Goal: Task Accomplishment & Management: Manage account settings

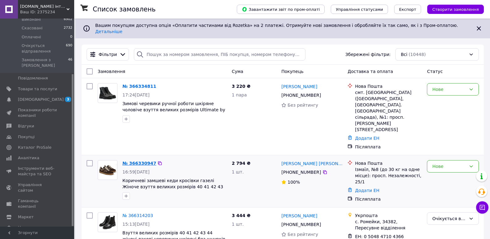
click at [129, 161] on link "№ 366330947" at bounding box center [139, 163] width 34 height 5
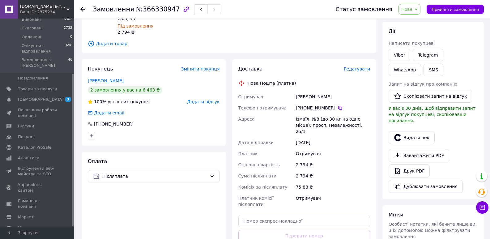
scroll to position [56, 0]
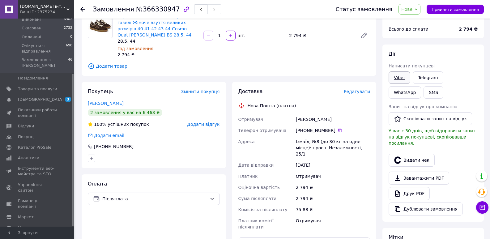
click at [401, 74] on link "Viber" at bounding box center [399, 77] width 22 height 12
click at [128, 74] on div "Замовлення з сайту [DATE] 16:59 Товари в замовленні (1) Коричневі замшеві кеди …" at bounding box center [228, 169] width 301 height 400
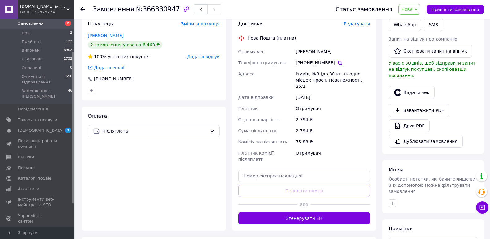
scroll to position [124, 0]
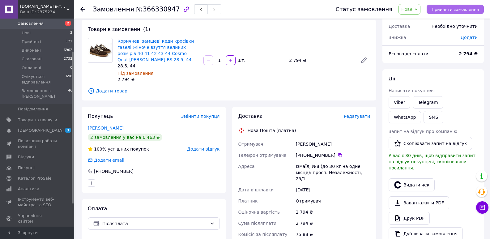
click at [451, 9] on span "Прийняти замовлення" at bounding box center [454, 9] width 47 height 5
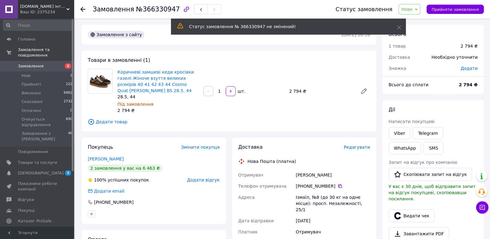
scroll to position [0, 0]
click at [29, 75] on span "Нові" at bounding box center [26, 78] width 9 height 6
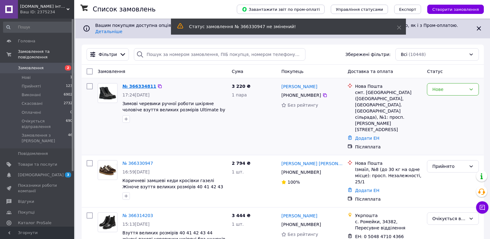
click at [138, 84] on link "№ 366334811" at bounding box center [139, 86] width 34 height 5
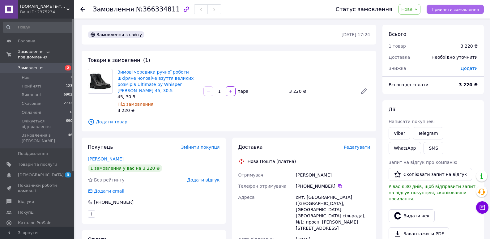
click at [456, 9] on span "Прийняти замовлення" at bounding box center [454, 9] width 47 height 5
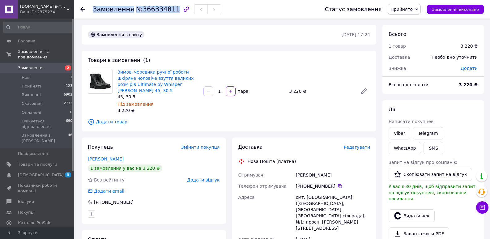
drag, startPoint x: 92, startPoint y: 10, endPoint x: 168, endPoint y: 11, distance: 76.0
click at [168, 11] on div "Замовлення №366334811 Статус замовлення Прийнято Виконано Скасовано Оплачено Оч…" at bounding box center [281, 9] width 403 height 19
copy h1 "Замовлення №366334811"
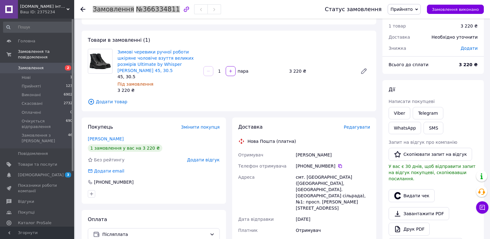
scroll to position [31, 0]
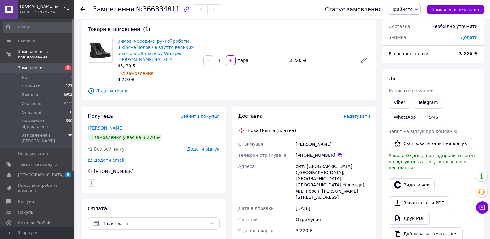
click at [146, 178] on div at bounding box center [154, 183] width 134 height 10
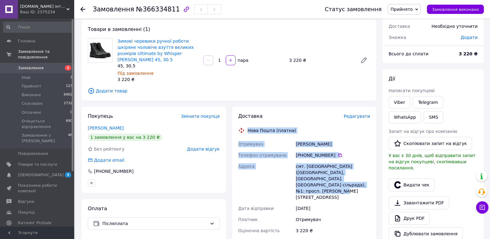
drag, startPoint x: 248, startPoint y: 129, endPoint x: 342, endPoint y: 188, distance: 111.1
click at [342, 188] on div "Доставка Редагувати Нова Пошта (платна) Отримувач [PERSON_NAME] Телефон отримув…" at bounding box center [304, 224] width 132 height 222
copy div "Нова Пошта (платна) Отримувач [PERSON_NAME] Телефон отримувача [PHONE_NUMBER]  …"
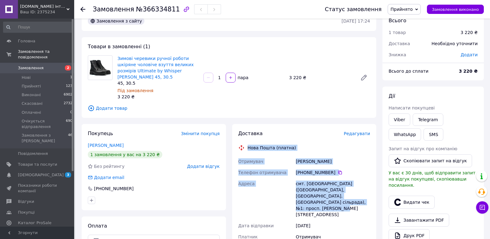
scroll to position [0, 0]
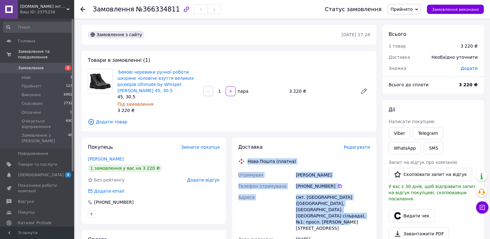
click at [413, 10] on span "Прийнято" at bounding box center [401, 9] width 22 height 5
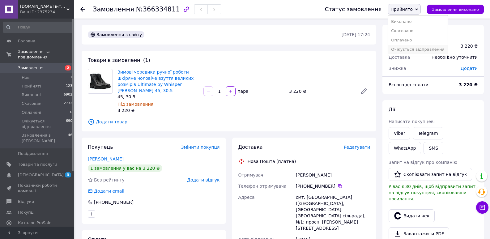
click at [406, 48] on li "Очікується відправлення" at bounding box center [417, 49] width 59 height 9
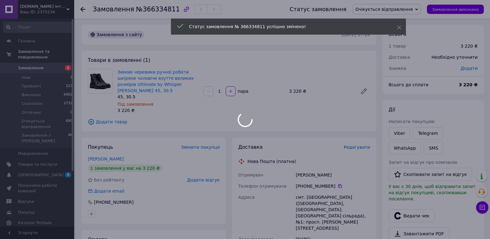
click at [41, 63] on body "[DOMAIN_NAME] інтернет магазин чоловічого та жіночого взуття великих розмірів В…" at bounding box center [245, 218] width 490 height 436
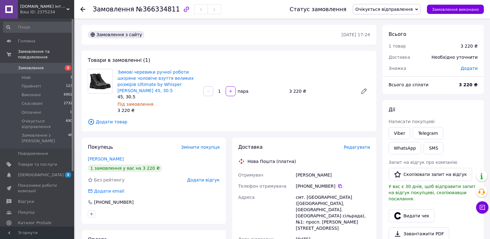
click at [42, 65] on span "Замовлення" at bounding box center [37, 68] width 39 height 6
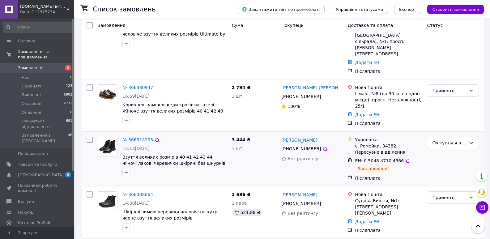
scroll to position [93, 0]
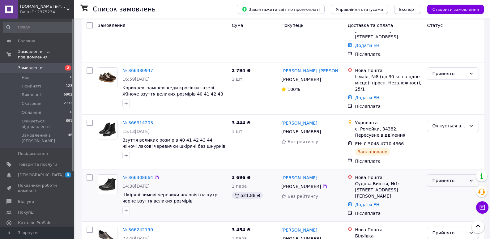
click at [441, 177] on div "Прийнято" at bounding box center [449, 180] width 34 height 7
click at [445, 206] on li "Очікується відправлення" at bounding box center [452, 210] width 51 height 17
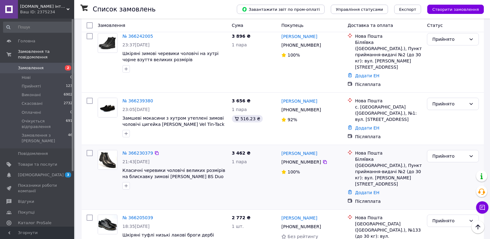
scroll to position [340, 0]
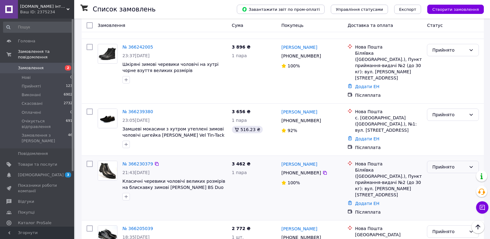
click at [448, 163] on div "Прийнято" at bounding box center [449, 166] width 34 height 7
click at [442, 163] on li "Очікується відправлення" at bounding box center [452, 167] width 51 height 17
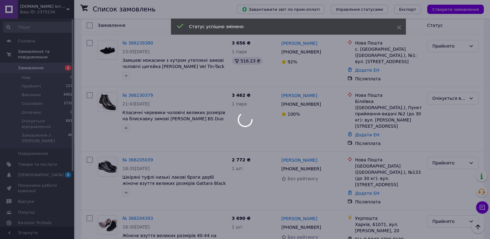
scroll to position [433, 0]
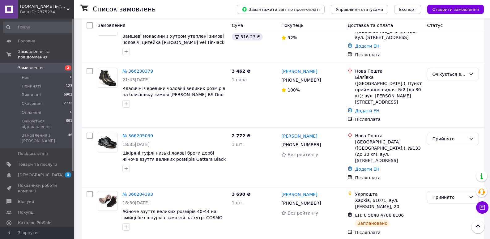
click at [445, 191] on div "Прийнято" at bounding box center [453, 197] width 52 height 12
click at [442, 175] on li "Очікується відправлення" at bounding box center [452, 176] width 51 height 17
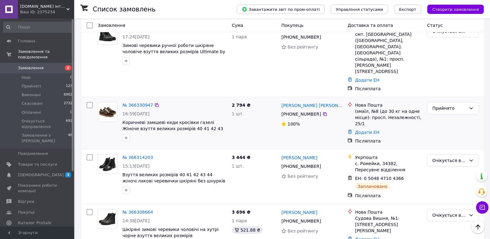
scroll to position [0, 0]
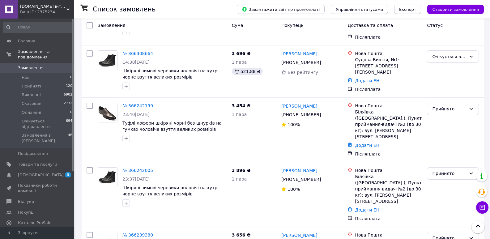
scroll to position [216, 0]
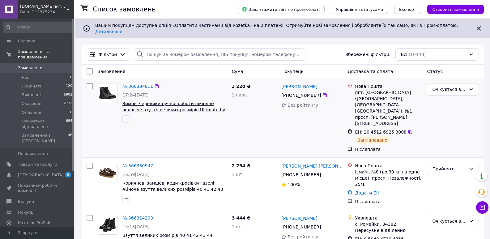
click at [173, 104] on span "Зимові черевики ручної роботи шкіряне чоловіче взуття великих розмірів Ultimate…" at bounding box center [173, 109] width 103 height 17
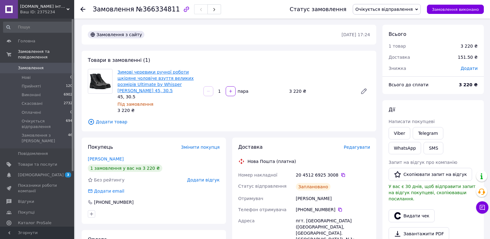
drag, startPoint x: 177, startPoint y: 90, endPoint x: 136, endPoint y: 84, distance: 41.5
click at [136, 84] on span "Зимові черевики ручної роботи шкіряне чоловіче взуття великих розмірів Ultimate…" at bounding box center [157, 81] width 81 height 25
copy link "Ultimate by Whisper Rosso Avangard 45, 30.5"
click at [125, 76] on link "Зимові черевики ручної роботи шкіряне чоловіче взуття великих розмірів Ultimate…" at bounding box center [155, 81] width 76 height 23
